Goal: Navigation & Orientation: Find specific page/section

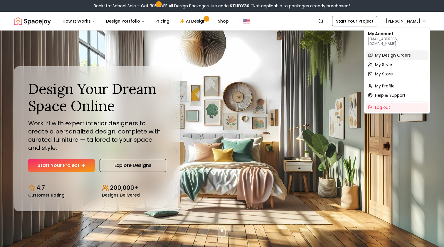
click at [401, 52] on span "My Design Orders" at bounding box center [393, 55] width 36 height 6
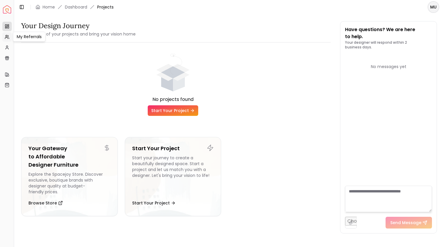
click at [8, 37] on icon at bounding box center [7, 37] width 5 height 5
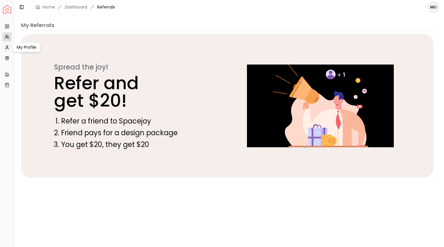
click at [5, 47] on icon at bounding box center [7, 47] width 5 height 5
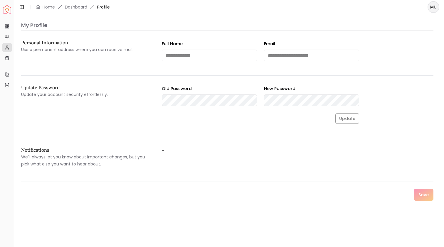
click at [71, 4] on div "Toggle Sidebar Home Dashboard Profile" at bounding box center [64, 7] width 101 height 8
click at [71, 6] on link "Dashboard" at bounding box center [76, 7] width 22 height 6
